Goal: Find specific page/section: Find specific page/section

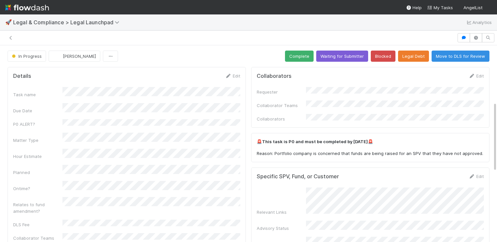
scroll to position [159, 0]
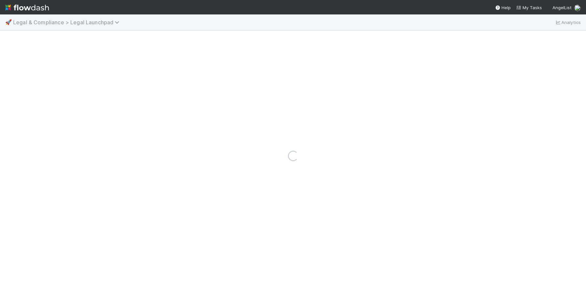
click at [97, 20] on span "Legal & Compliance > Legal Launchpad" at bounding box center [67, 22] width 109 height 7
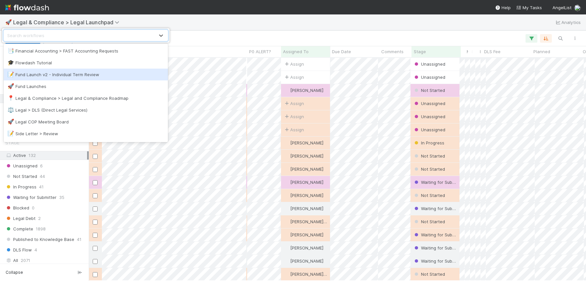
scroll to position [223, 497]
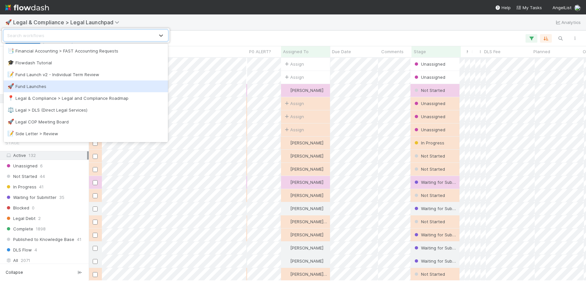
click at [89, 83] on div "🚀 Fund Launches" at bounding box center [86, 87] width 164 height 12
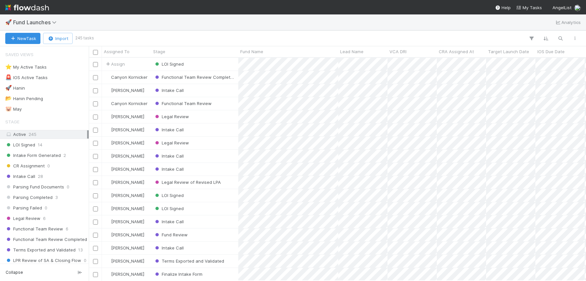
scroll to position [0, 0]
click at [56, 24] on icon at bounding box center [55, 22] width 7 height 5
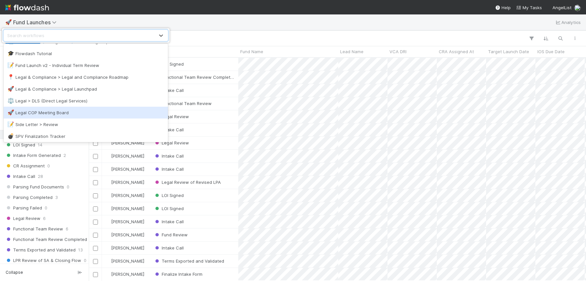
scroll to position [0, 0]
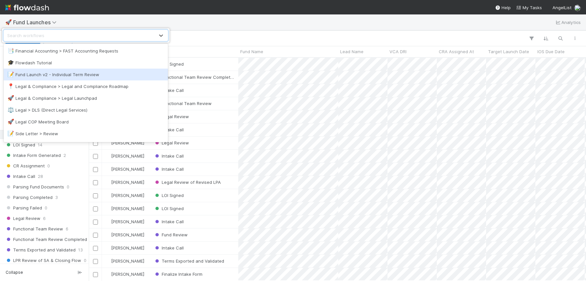
click at [82, 74] on div "📝 Fund Launch v2 - Individual Term Review" at bounding box center [86, 74] width 156 height 7
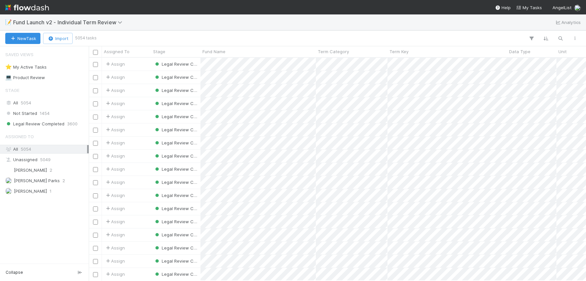
scroll to position [0, 0]
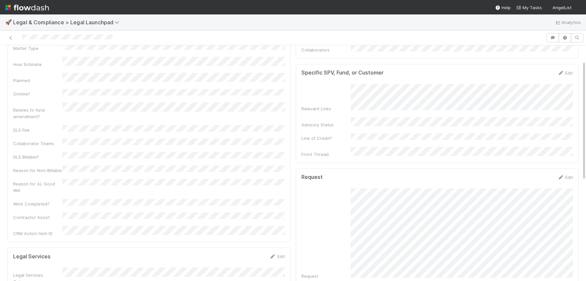
scroll to position [229, 0]
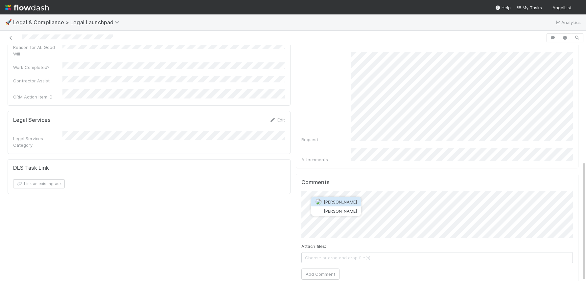
click at [350, 201] on span "Jeremy Navarro" at bounding box center [340, 202] width 33 height 5
click at [328, 269] on button "Add Comment" at bounding box center [320, 274] width 38 height 11
